Goal: Find specific page/section: Find specific page/section

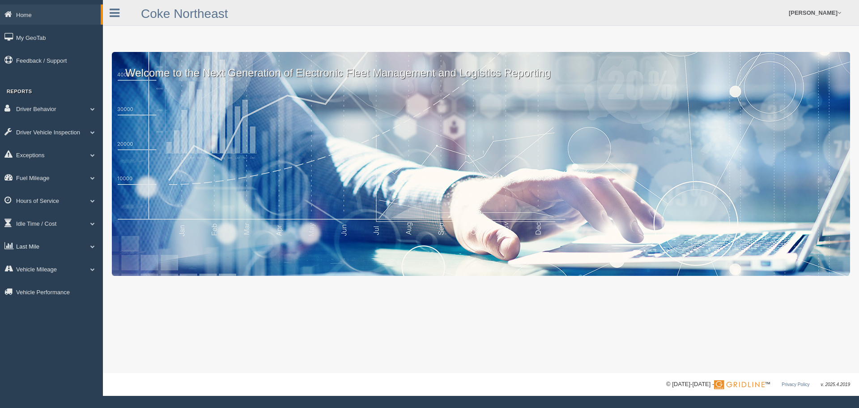
click at [41, 250] on link "Last Mile" at bounding box center [51, 246] width 103 height 20
click at [45, 285] on link "Zone Editor" at bounding box center [58, 283] width 85 height 16
